Goal: Task Accomplishment & Management: Complete application form

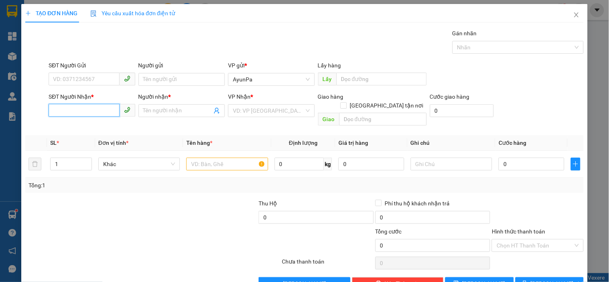
click at [59, 115] on input "SĐT Người Nhận *" at bounding box center [84, 110] width 71 height 13
paste input "0867165347"
type input "0867165347"
click at [99, 73] on input "SĐT Người Gửi" at bounding box center [84, 79] width 71 height 13
paste input "0343812658"
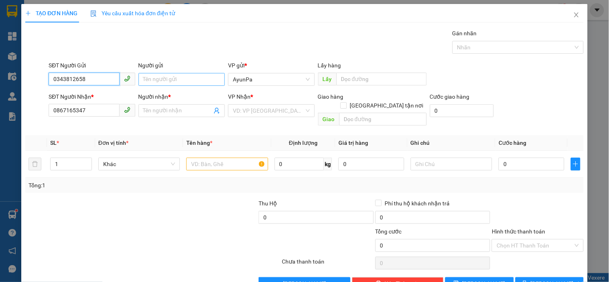
type input "0343812658"
click at [151, 79] on input "Người gửi" at bounding box center [181, 79] width 86 height 13
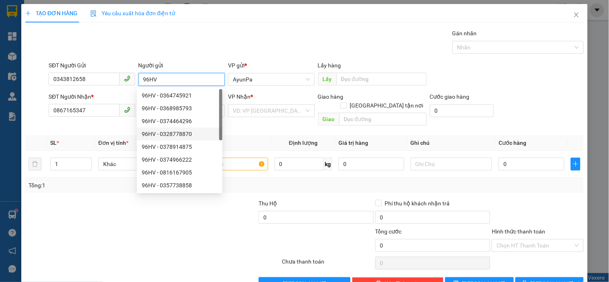
type input "96HV"
click at [221, 255] on div at bounding box center [152, 263] width 256 height 16
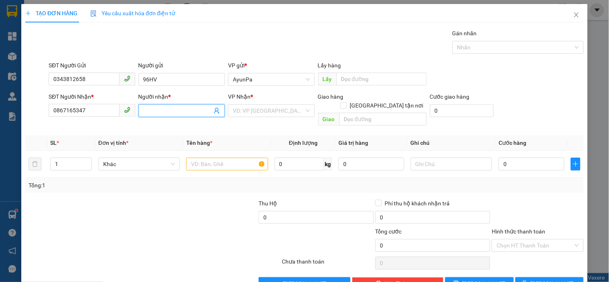
click at [170, 112] on input "Người nhận *" at bounding box center [177, 110] width 69 height 9
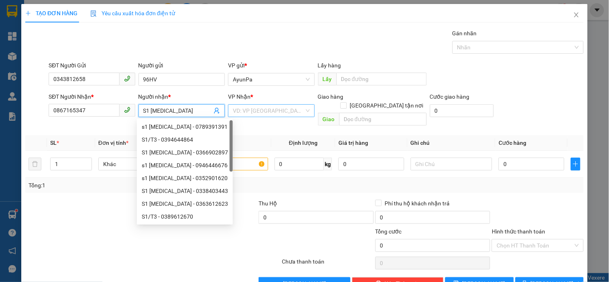
type input "S1 [MEDICAL_DATA]"
click at [266, 110] on input "search" at bounding box center [268, 111] width 71 height 12
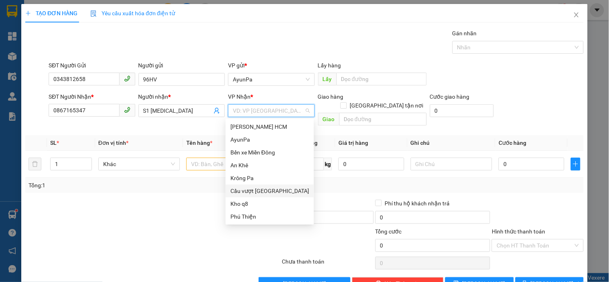
click at [259, 193] on div "Cầu vượt [GEOGRAPHIC_DATA]" at bounding box center [269, 191] width 79 height 9
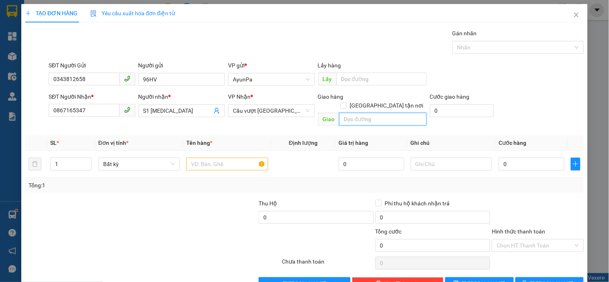
click at [359, 113] on input "text" at bounding box center [382, 119] width 87 height 13
type input "N4 CHƠN THÀNH"
click at [237, 158] on input "text" at bounding box center [226, 164] width 81 height 13
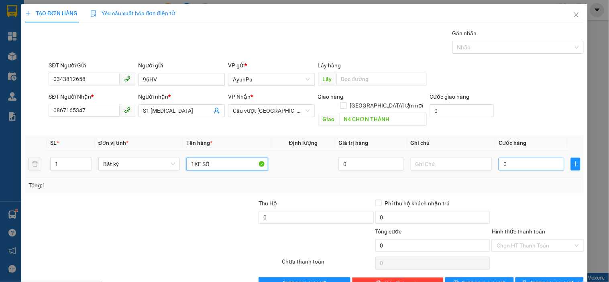
type input "1XE SỐ"
click at [524, 158] on input "0" at bounding box center [531, 164] width 66 height 13
type input "4"
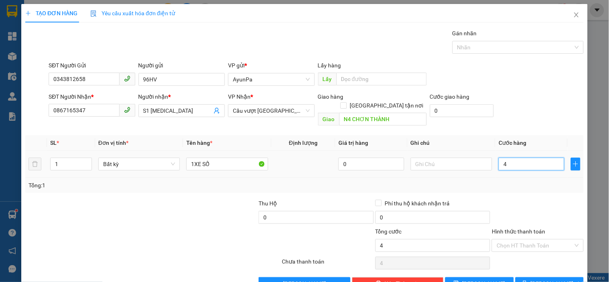
type input "45"
type input "450"
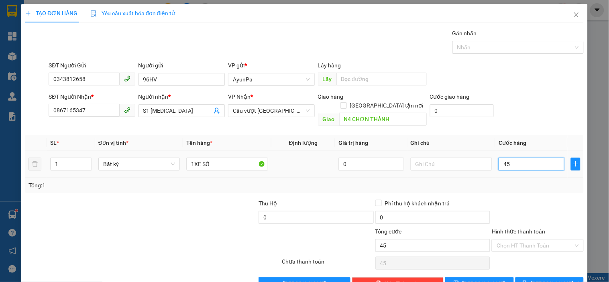
type input "450"
type input "450.000"
click at [452, 158] on input "text" at bounding box center [451, 164] width 81 height 13
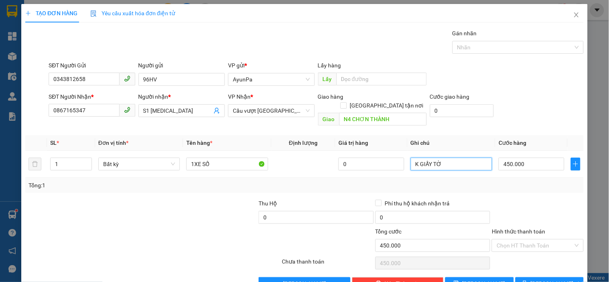
type input "K GIẤY TỜ"
click at [474, 187] on div "Transit Pickup Surcharge Ids Transit Deliver Surcharge Ids Transit Deliver Surc…" at bounding box center [304, 159] width 558 height 261
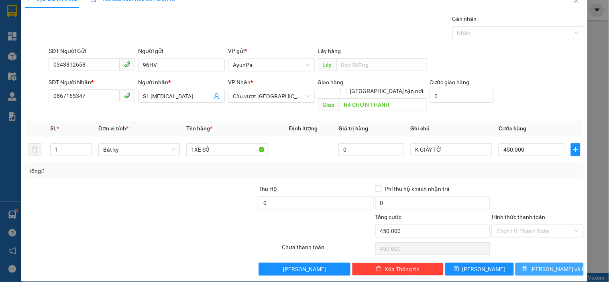
click at [527, 266] on icon "printer" at bounding box center [524, 268] width 5 height 5
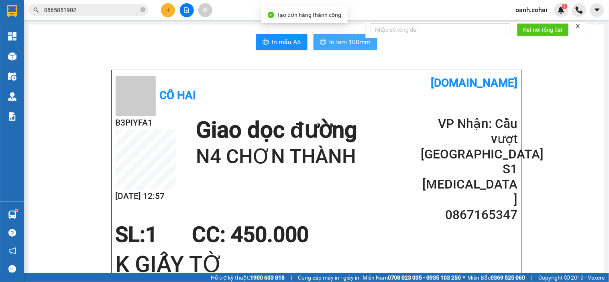
click at [330, 45] on span "In tem 100mm" at bounding box center [349, 42] width 41 height 10
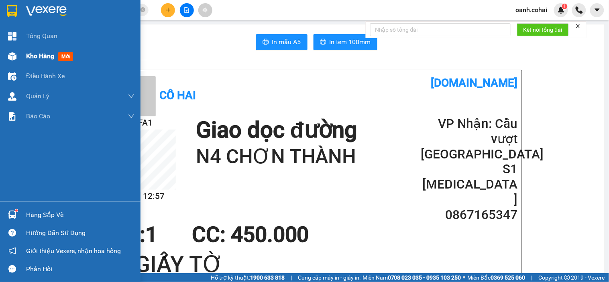
click at [40, 55] on span "Kho hàng" at bounding box center [40, 56] width 28 height 8
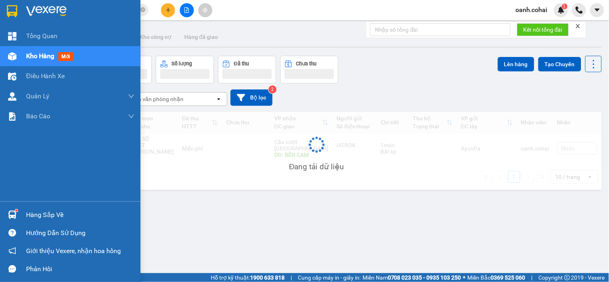
drag, startPoint x: 40, startPoint y: 55, endPoint x: 45, endPoint y: 56, distance: 4.7
click at [45, 56] on span "Kho hàng" at bounding box center [40, 56] width 28 height 8
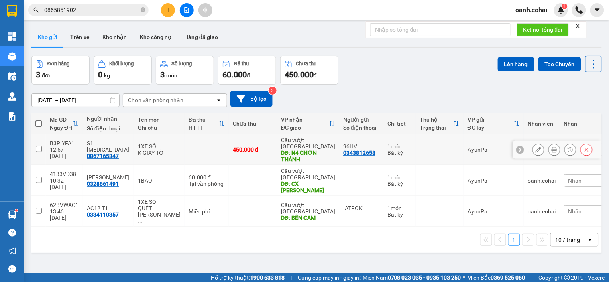
click at [535, 147] on icon at bounding box center [538, 150] width 6 height 6
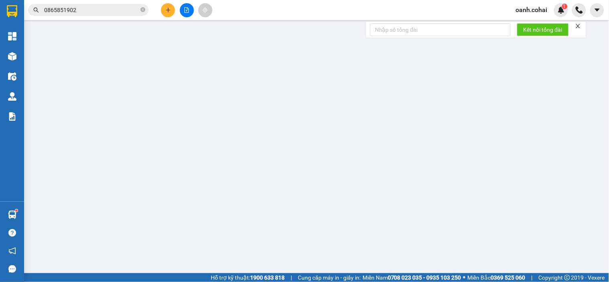
type input "0343812658"
type input "96HV"
type input "0867165347"
type input "S1 [MEDICAL_DATA]"
type input "N4 CHƠN THÀNH"
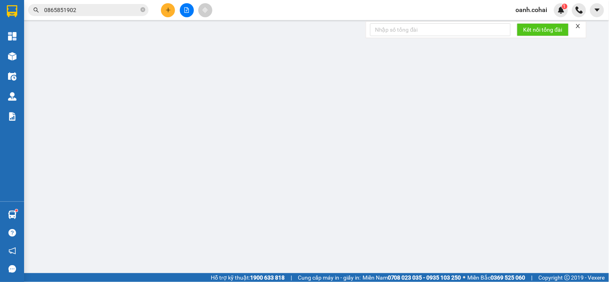
type input "0"
type input "450.000"
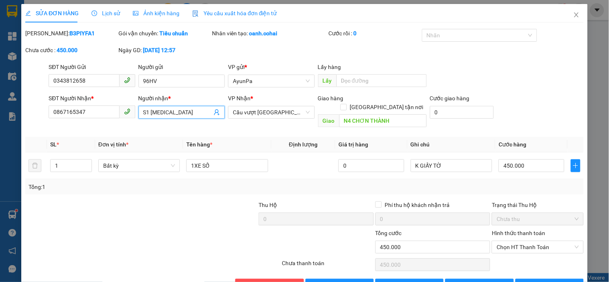
click at [174, 112] on input "S1 [MEDICAL_DATA]" at bounding box center [177, 112] width 69 height 9
click at [165, 114] on input "S1 [MEDICAL_DATA] MÍ VÂN" at bounding box center [177, 112] width 69 height 9
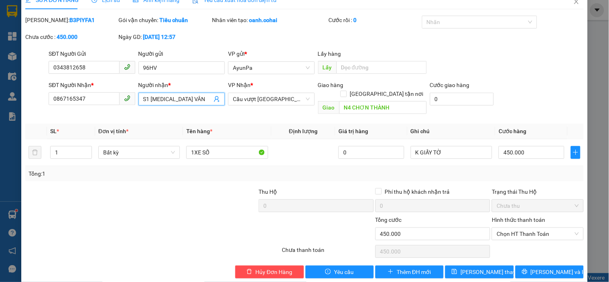
scroll to position [16, 0]
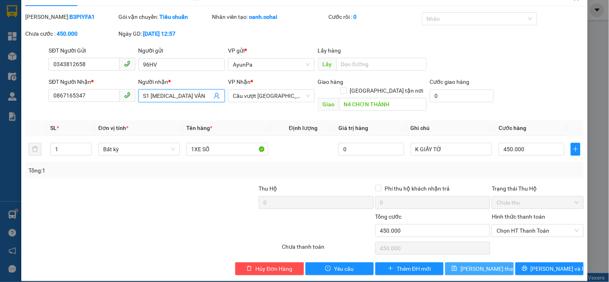
type input "S1 [MEDICAL_DATA] VÂN"
click at [460, 264] on button "[PERSON_NAME] thay đổi" at bounding box center [479, 268] width 68 height 13
